Goal: Find specific page/section: Find specific page/section

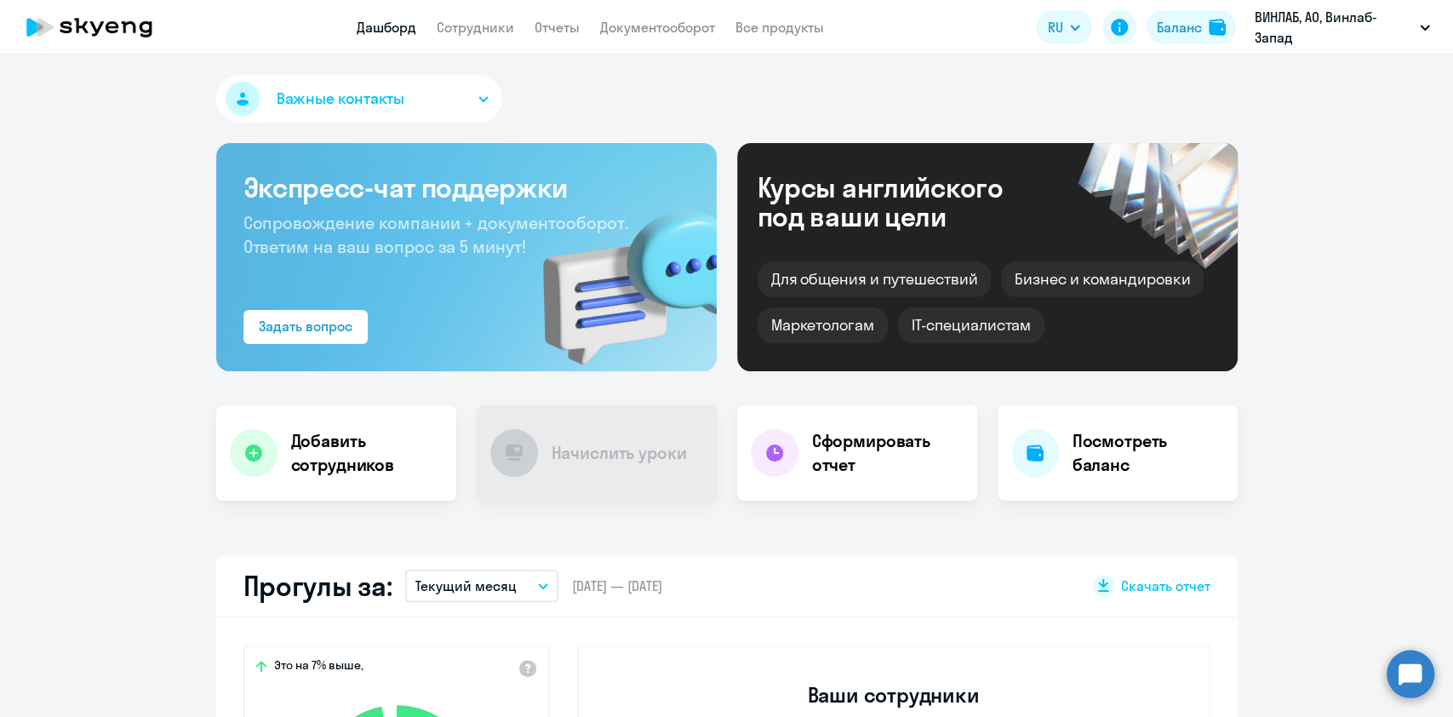
select select "30"
click at [490, 29] on link "Сотрудники" at bounding box center [475, 27] width 77 height 17
select select "30"
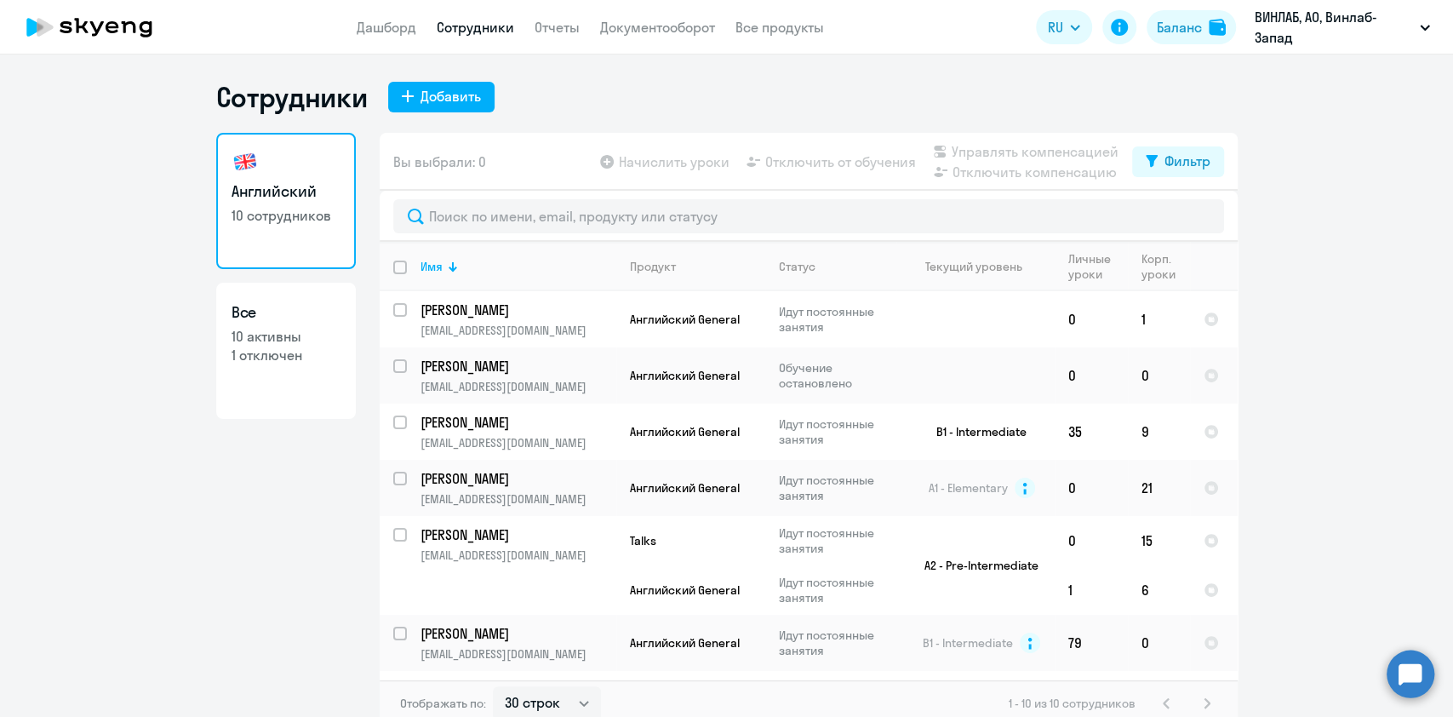
click at [469, 19] on link "Сотрудники" at bounding box center [475, 27] width 77 height 17
click at [385, 21] on link "Дашборд" at bounding box center [387, 27] width 60 height 17
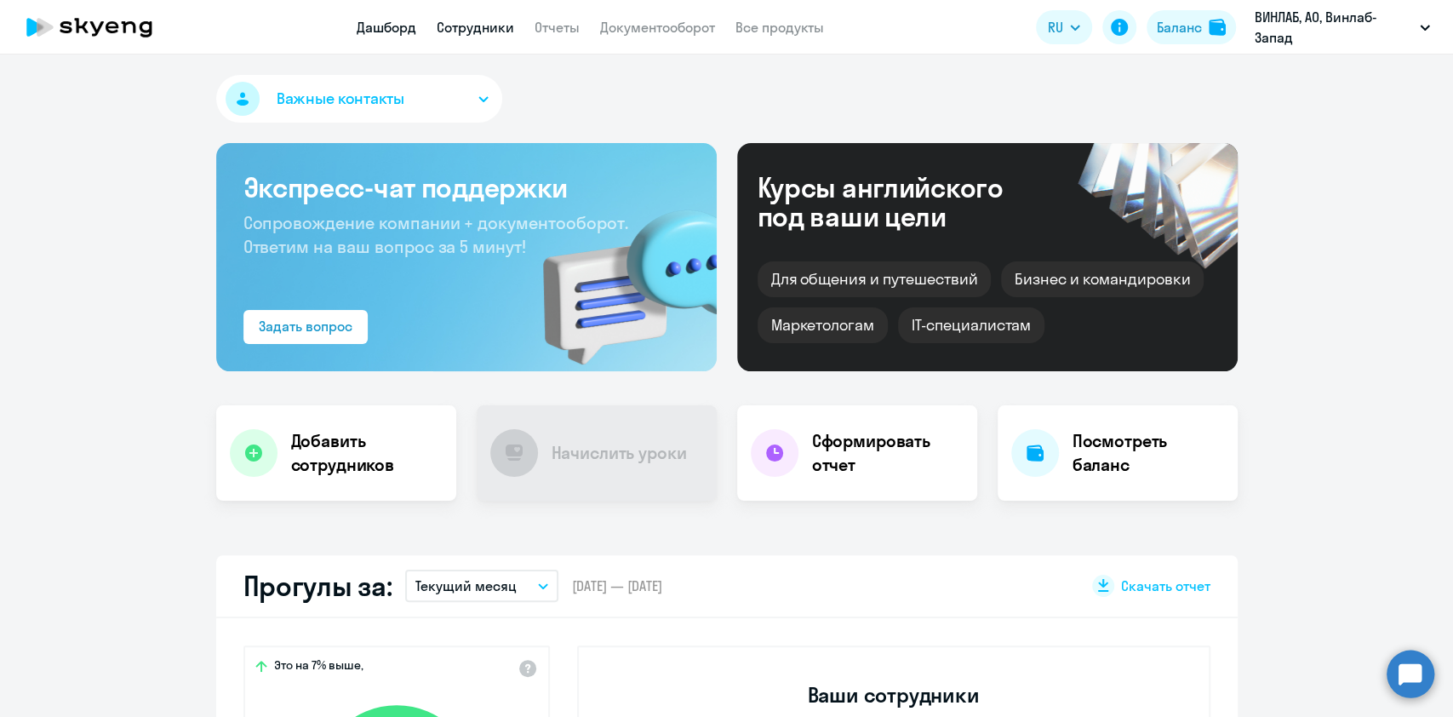
click at [478, 32] on link "Сотрудники" at bounding box center [475, 27] width 77 height 17
select select "30"
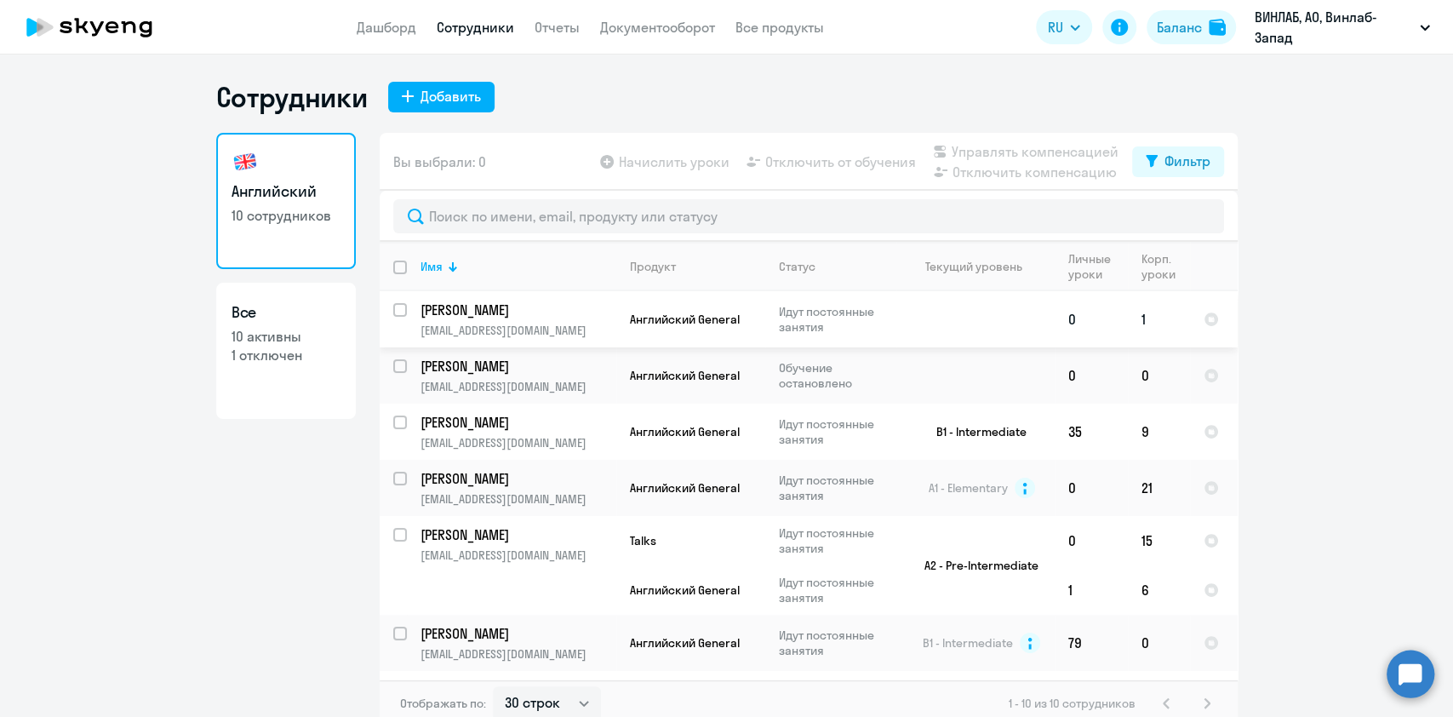
click at [407, 312] on td "[PERSON_NAME] [EMAIL_ADDRESS][DOMAIN_NAME]" at bounding box center [511, 319] width 209 height 56
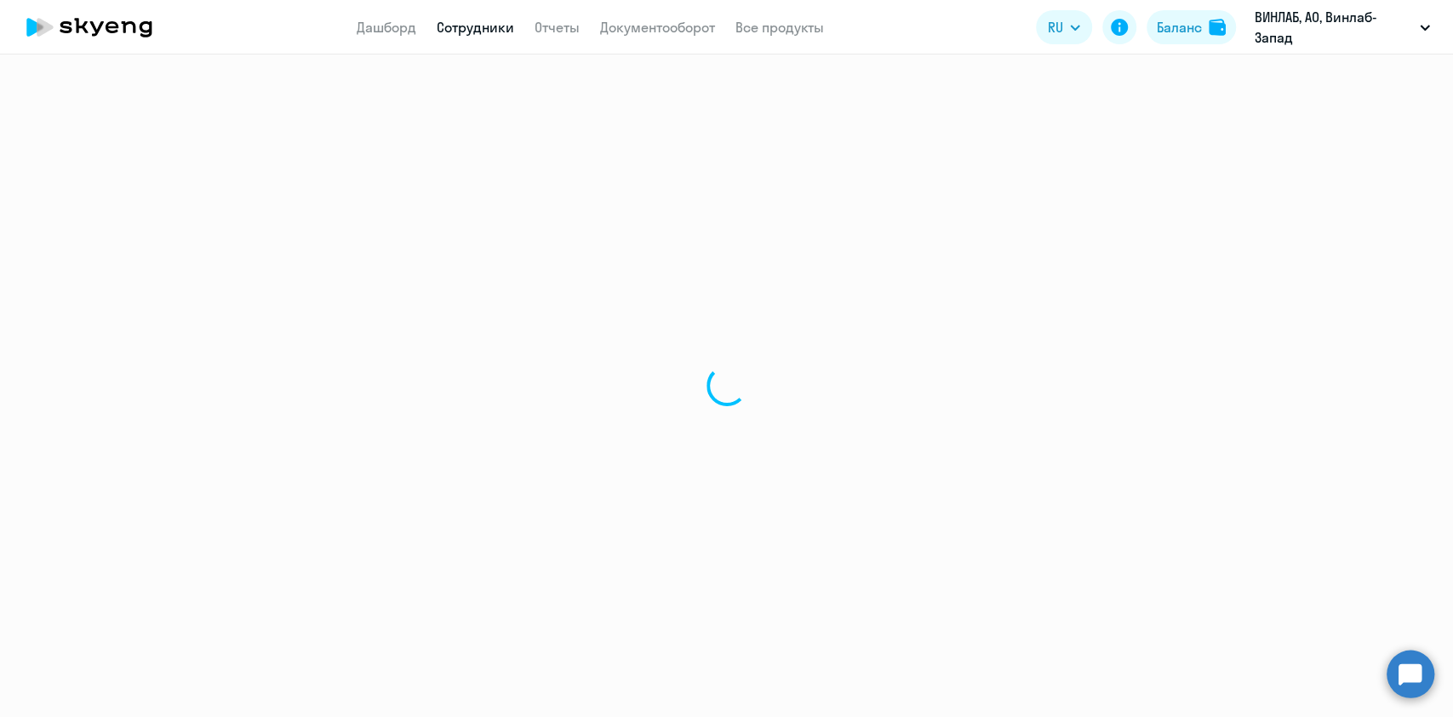
select select "english"
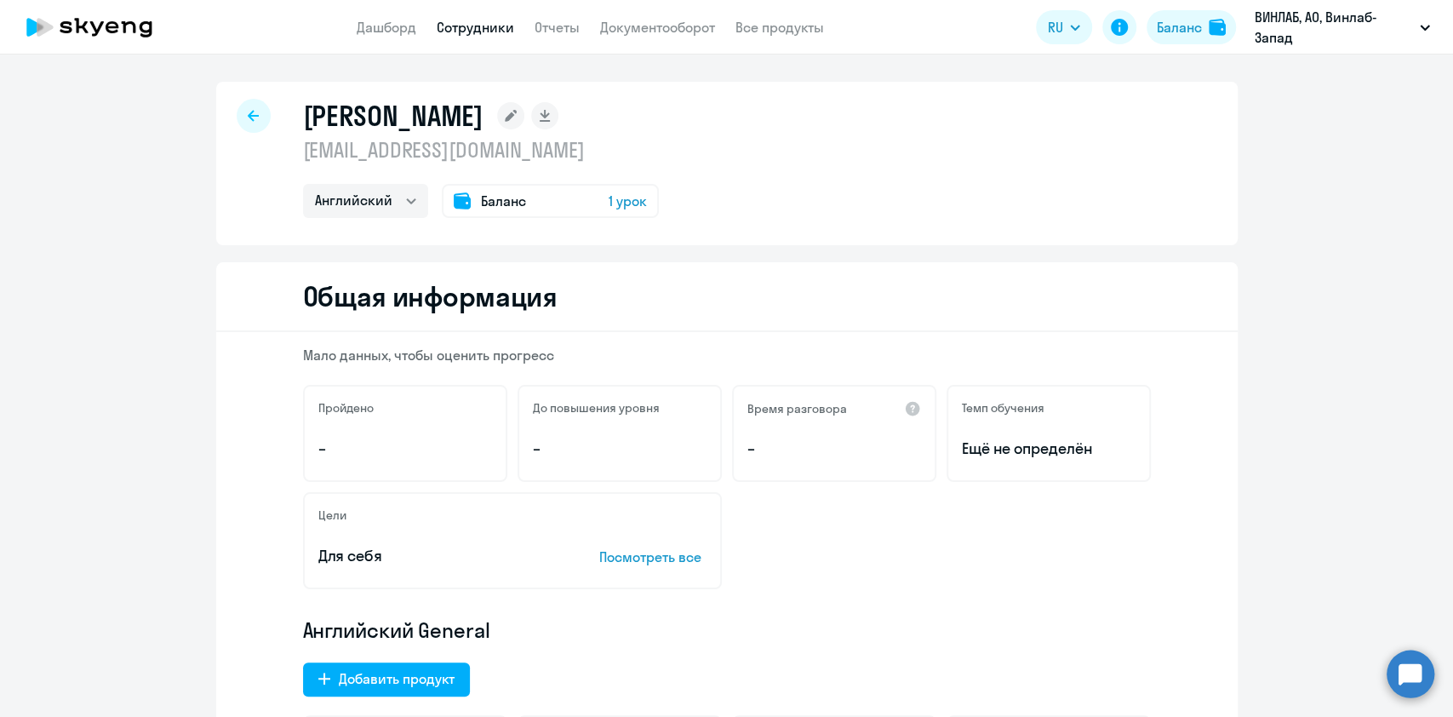
click at [249, 110] on icon at bounding box center [253, 116] width 11 height 12
select select "30"
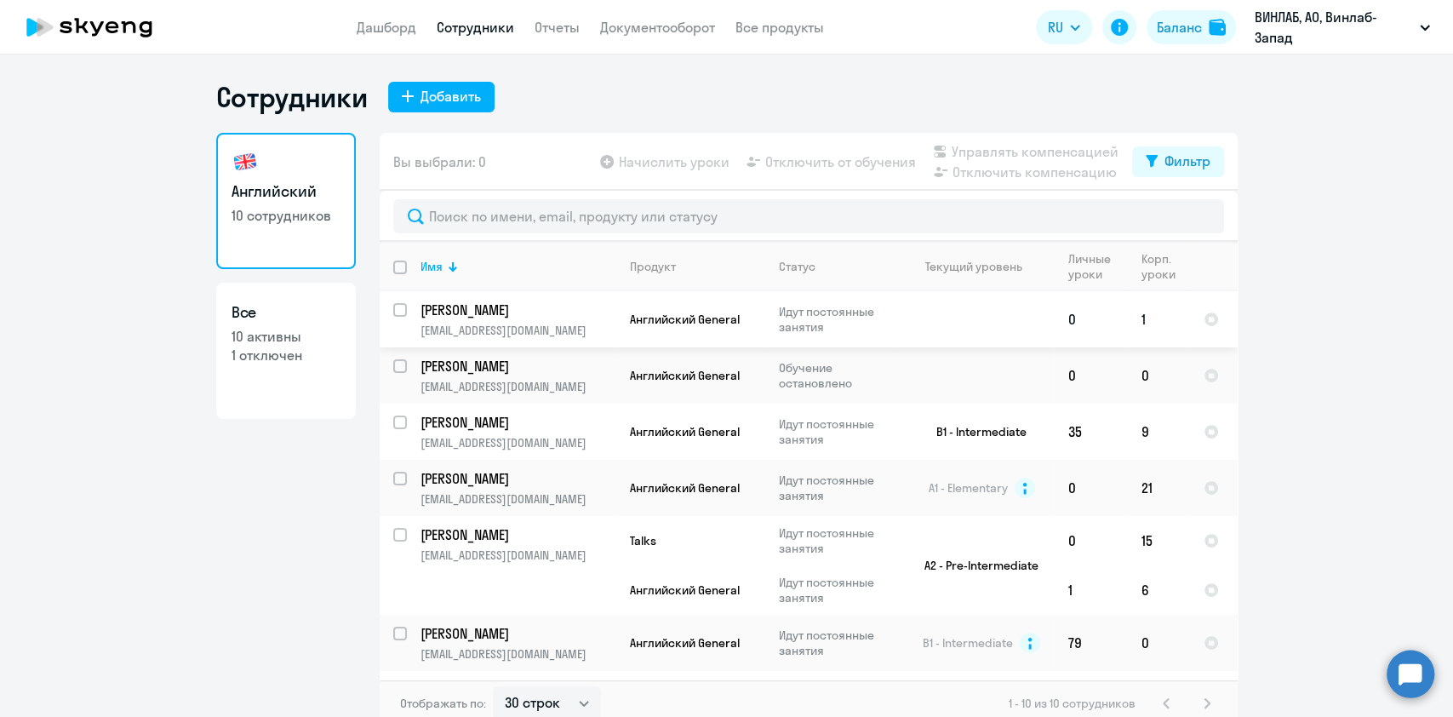
click at [393, 311] on input "select row 40695796" at bounding box center [410, 320] width 34 height 34
checkbox input "true"
